Goal: Information Seeking & Learning: Learn about a topic

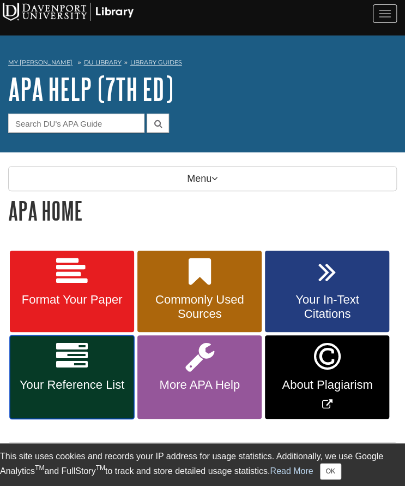
click at [93, 351] on link "Your Reference List" at bounding box center [72, 376] width 124 height 83
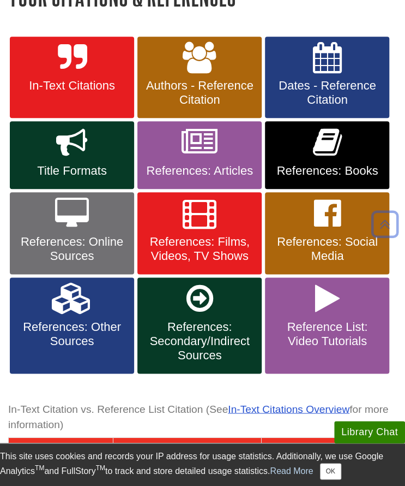
scroll to position [217, 0]
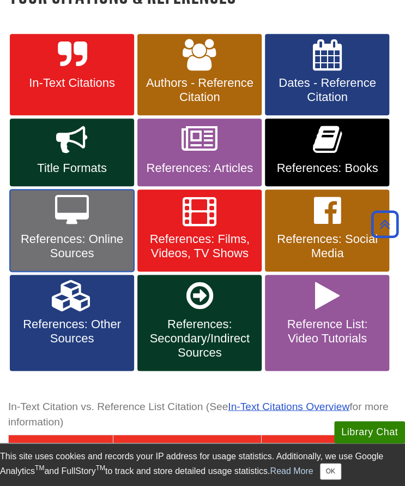
click at [56, 212] on icon at bounding box center [72, 211] width 34 height 32
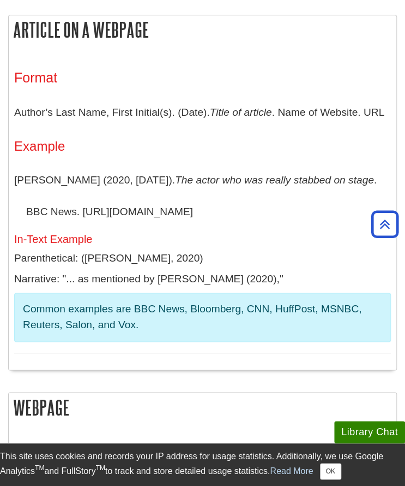
scroll to position [235, 0]
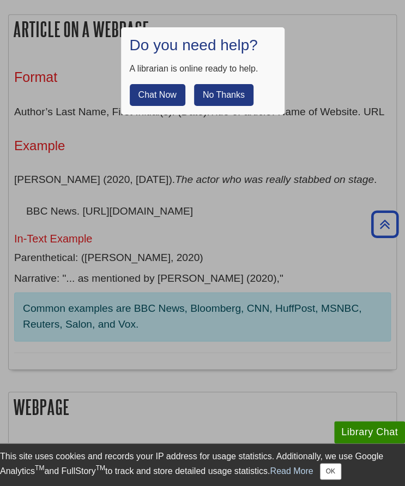
click at [234, 104] on button "No Thanks" at bounding box center [223, 95] width 59 height 22
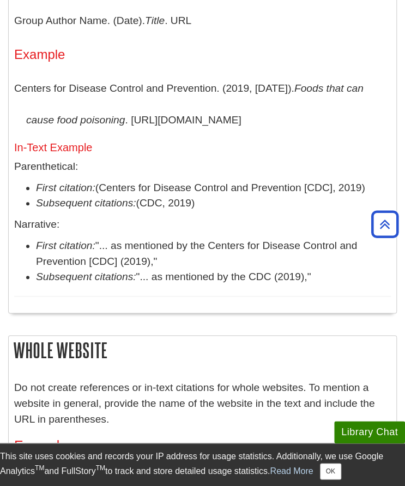
scroll to position [1263, 0]
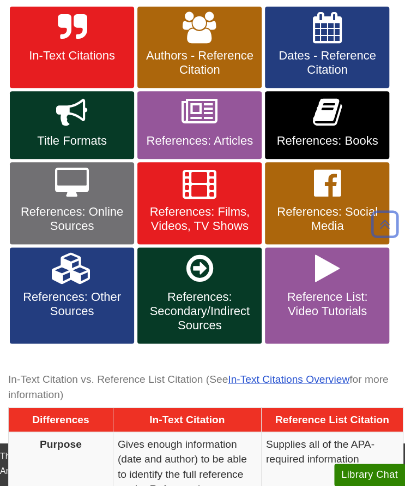
scroll to position [217, 0]
